Goal: Task Accomplishment & Management: Manage account settings

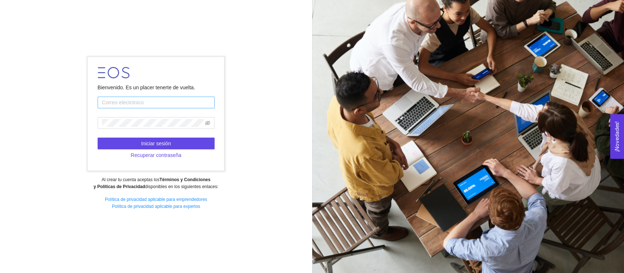
click at [155, 96] on input "text" at bounding box center [156, 102] width 117 height 12
type input "[EMAIL_ADDRESS][DOMAIN_NAME]"
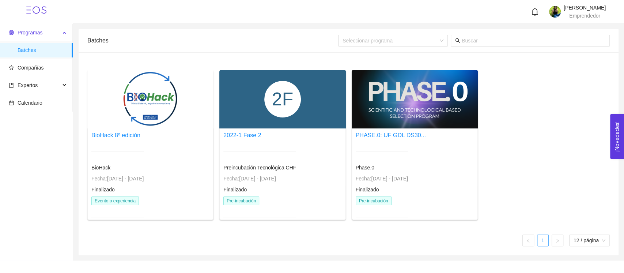
click at [30, 37] on span "Programas" at bounding box center [35, 32] width 52 height 15
click at [35, 67] on span "Compañías" at bounding box center [31, 68] width 26 height 6
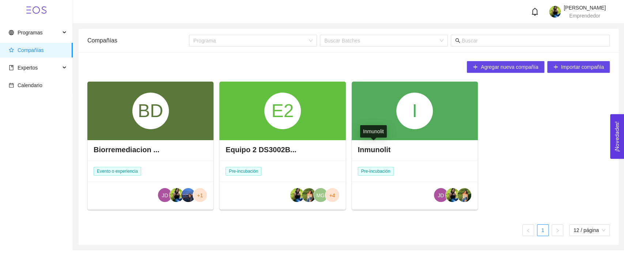
click at [383, 153] on h4 "Inmunolit" at bounding box center [374, 149] width 33 height 10
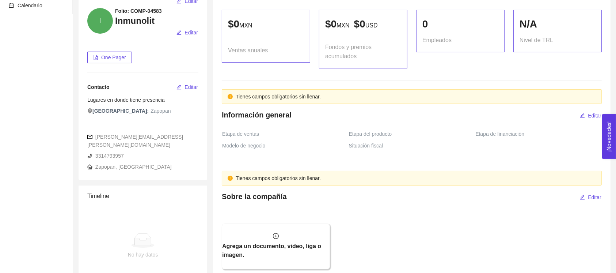
scroll to position [80, 0]
click at [190, 84] on span "Editar" at bounding box center [192, 86] width 14 height 8
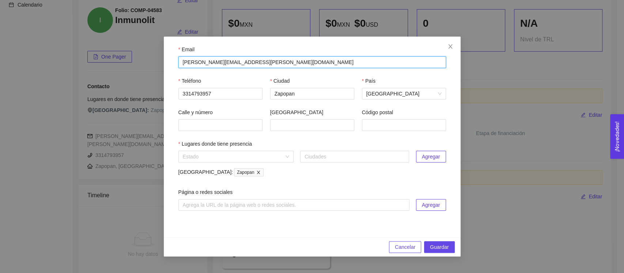
drag, startPoint x: 312, startPoint y: 60, endPoint x: 87, endPoint y: 56, distance: 225.2
click at [87, 56] on div "Email [PERSON_NAME][EMAIL_ADDRESS][PERSON_NAME][DOMAIN_NAME] Teléfono [PHONE_NU…" at bounding box center [312, 136] width 624 height 273
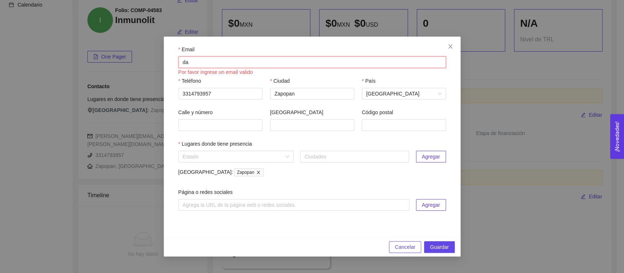
type input "d"
type input "[EMAIL_ADDRESS][DOMAIN_NAME]"
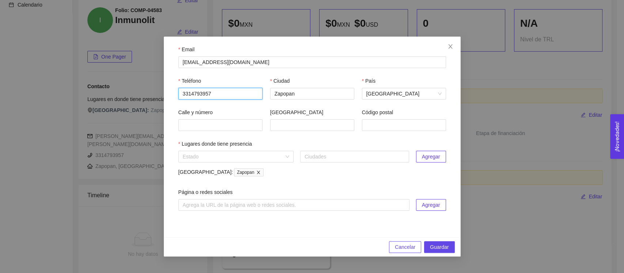
drag, startPoint x: 235, startPoint y: 92, endPoint x: 188, endPoint y: 89, distance: 47.3
click at [188, 89] on input "3314793957" at bounding box center [220, 94] width 84 height 12
type input "3322050272"
click at [434, 246] on span "Guardar" at bounding box center [439, 247] width 19 height 8
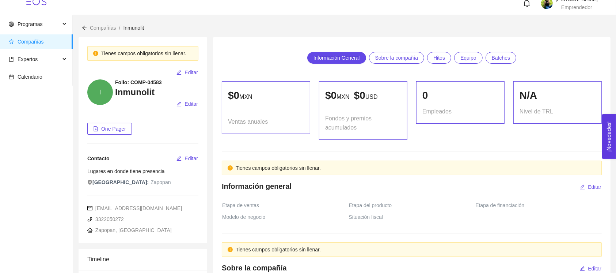
scroll to position [0, 0]
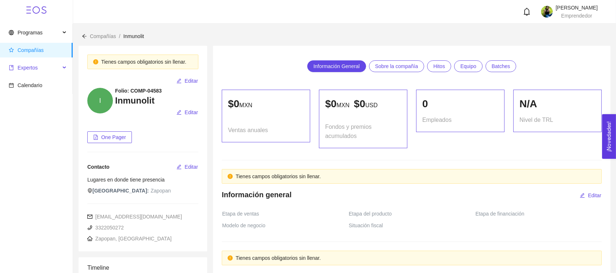
click at [29, 61] on span "Expertos" at bounding box center [35, 67] width 52 height 15
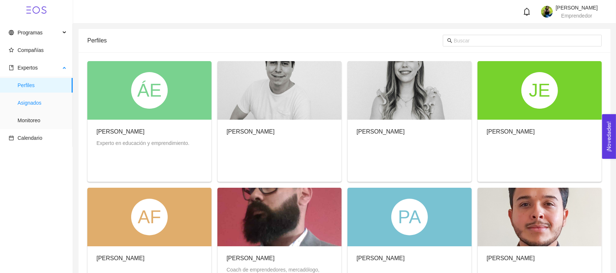
click at [45, 103] on span "Asignados" at bounding box center [42, 102] width 49 height 15
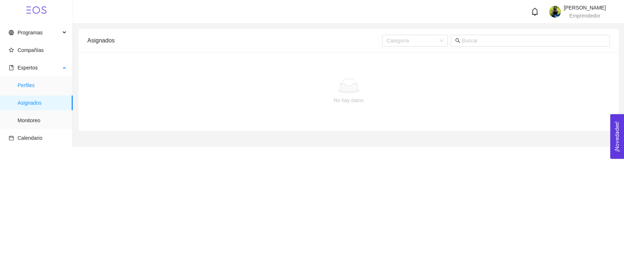
click at [32, 79] on span "Perfiles" at bounding box center [42, 85] width 49 height 15
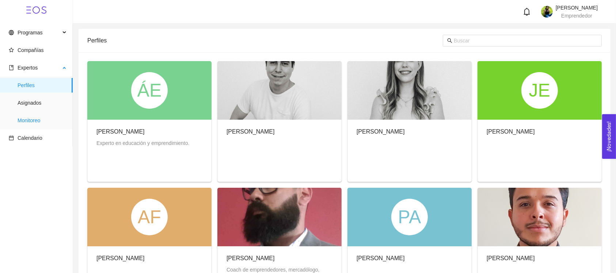
click at [38, 120] on span "Monitoreo" at bounding box center [42, 120] width 49 height 15
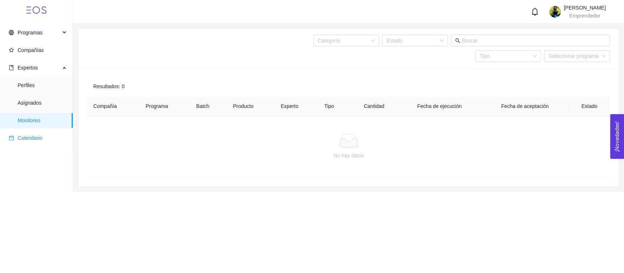
click at [29, 137] on span "Calendario" at bounding box center [30, 138] width 25 height 6
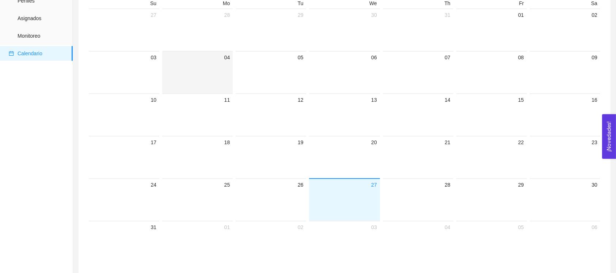
scroll to position [91, 0]
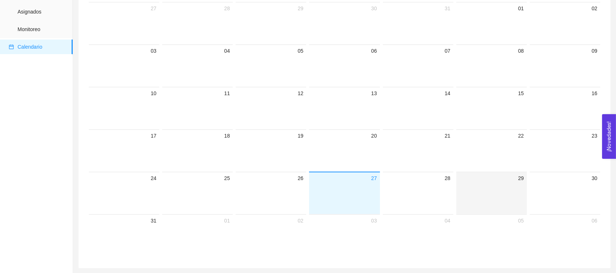
click at [516, 183] on div at bounding box center [491, 197] width 65 height 31
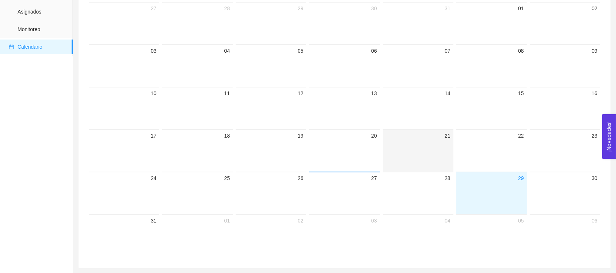
scroll to position [0, 0]
